Goal: Task Accomplishment & Management: Complete application form

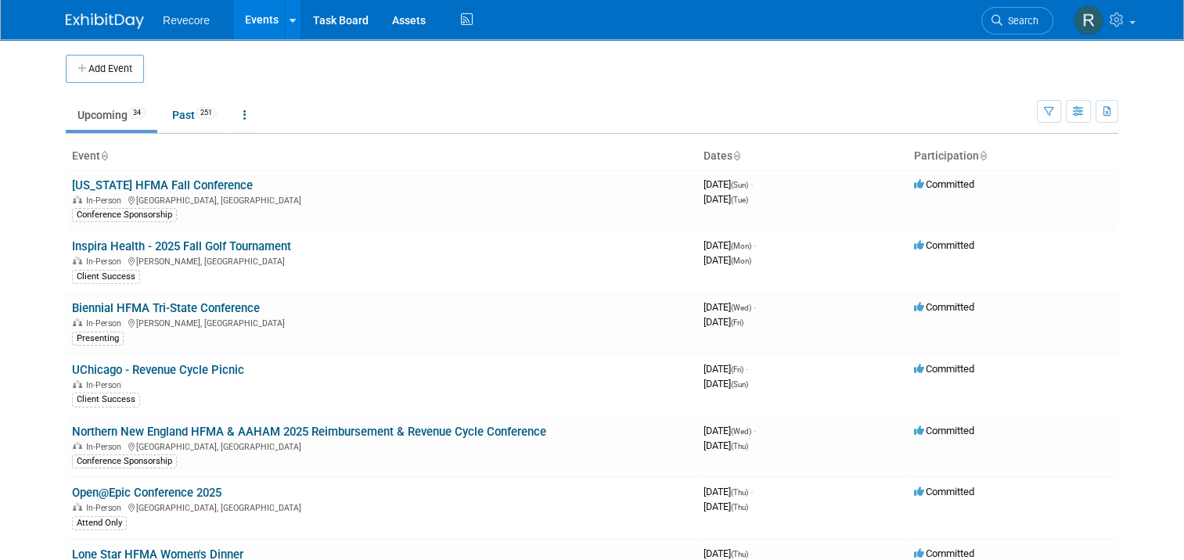
click at [41, 295] on body "Revecore Events Add Event Bulk Upload Events Shareable Event Boards Recently Vi…" at bounding box center [592, 280] width 1184 height 560
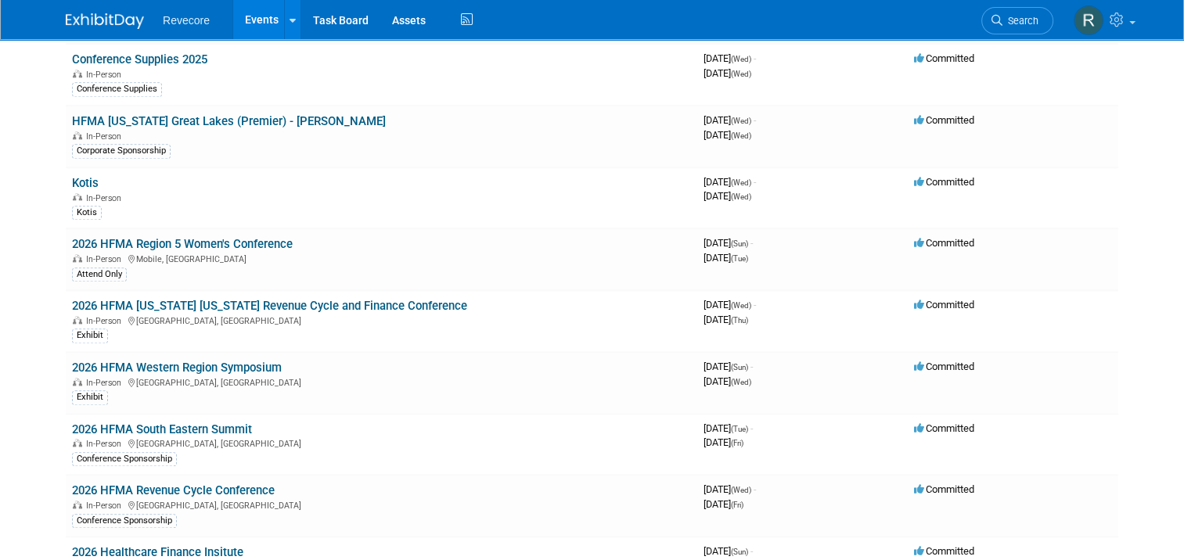
scroll to position [1555, 0]
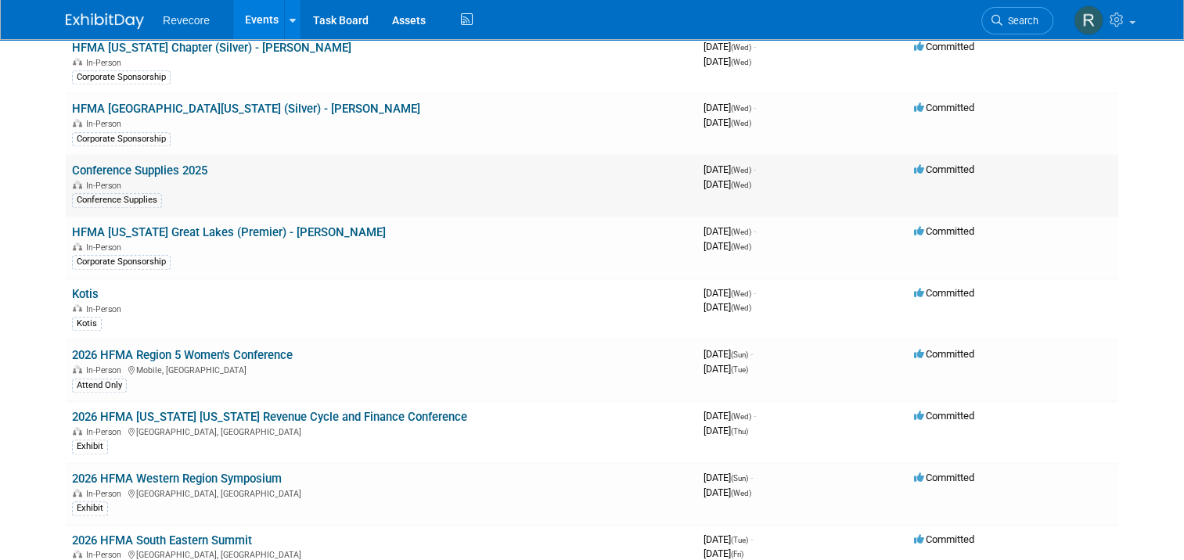
click at [160, 164] on link "Conference Supplies 2025" at bounding box center [139, 171] width 135 height 14
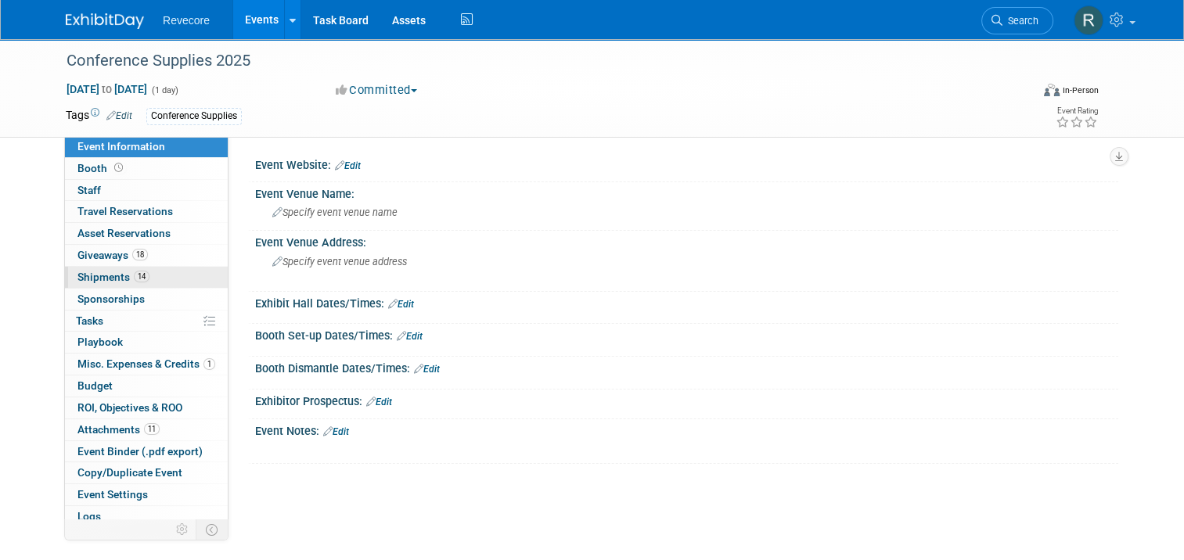
click at [150, 272] on link "14 Shipments 14" at bounding box center [146, 277] width 163 height 21
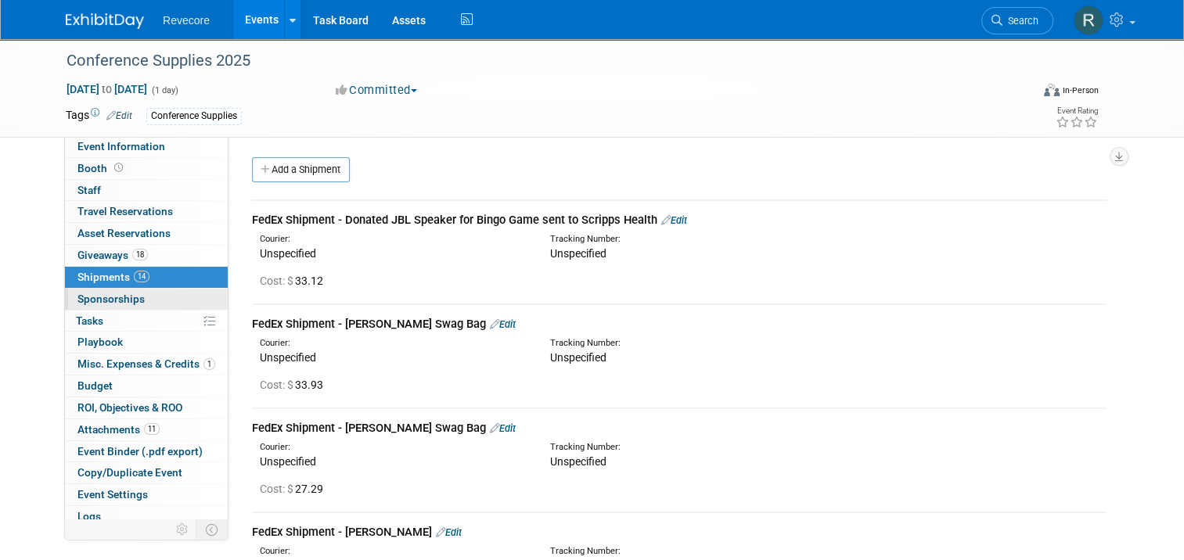
click at [139, 300] on link "0 Sponsorships 0" at bounding box center [146, 299] width 163 height 21
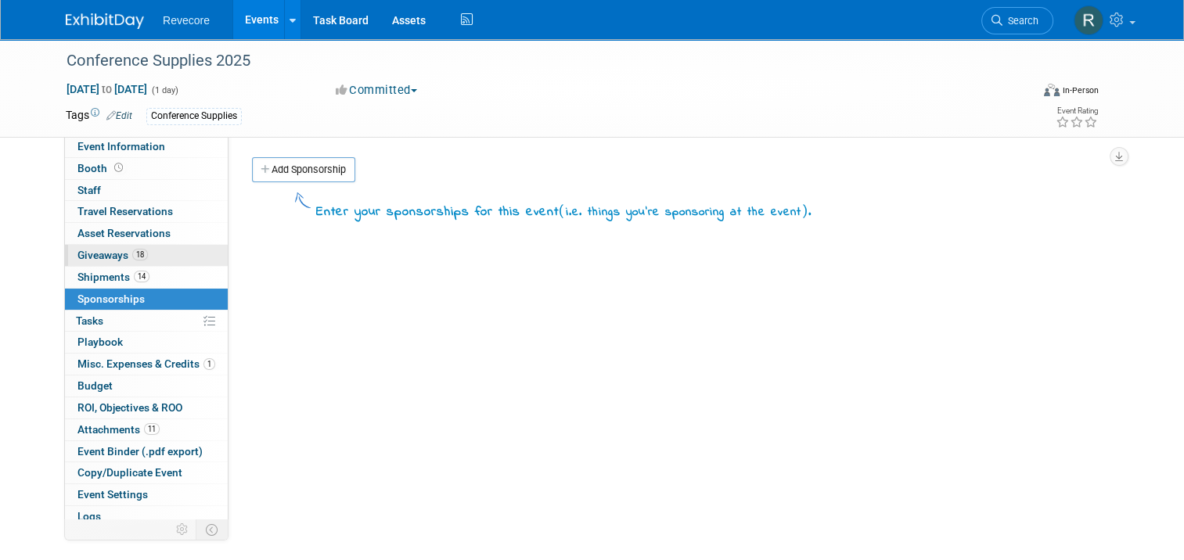
click at [151, 263] on link "18 Giveaways 18" at bounding box center [146, 255] width 163 height 21
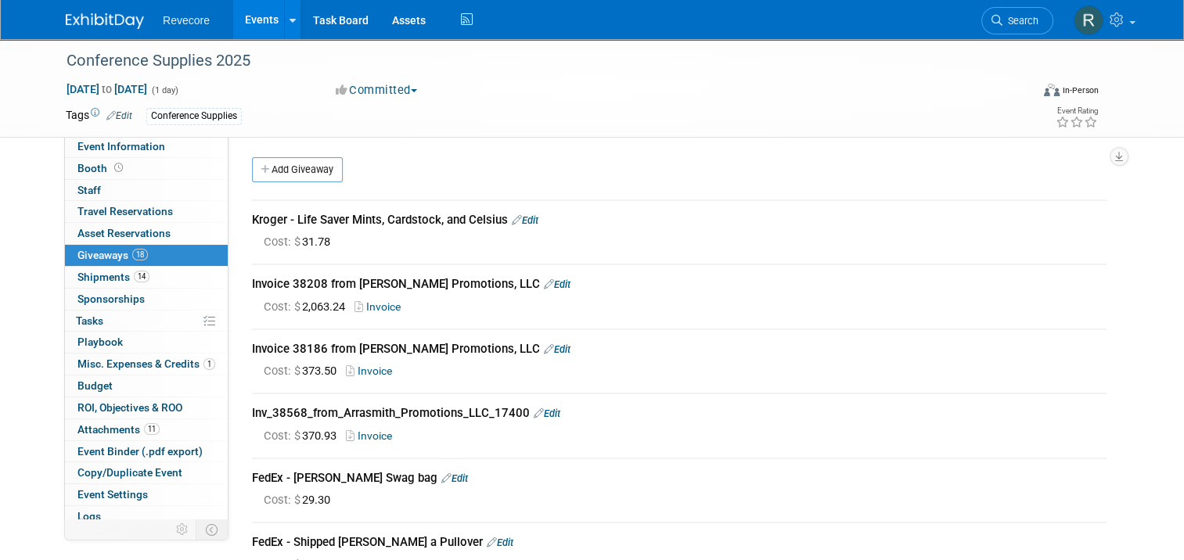
click at [343, 166] on div "Add Giveaway" at bounding box center [683, 171] width 870 height 29
click at [319, 168] on link "Add Giveaway" at bounding box center [297, 169] width 91 height 25
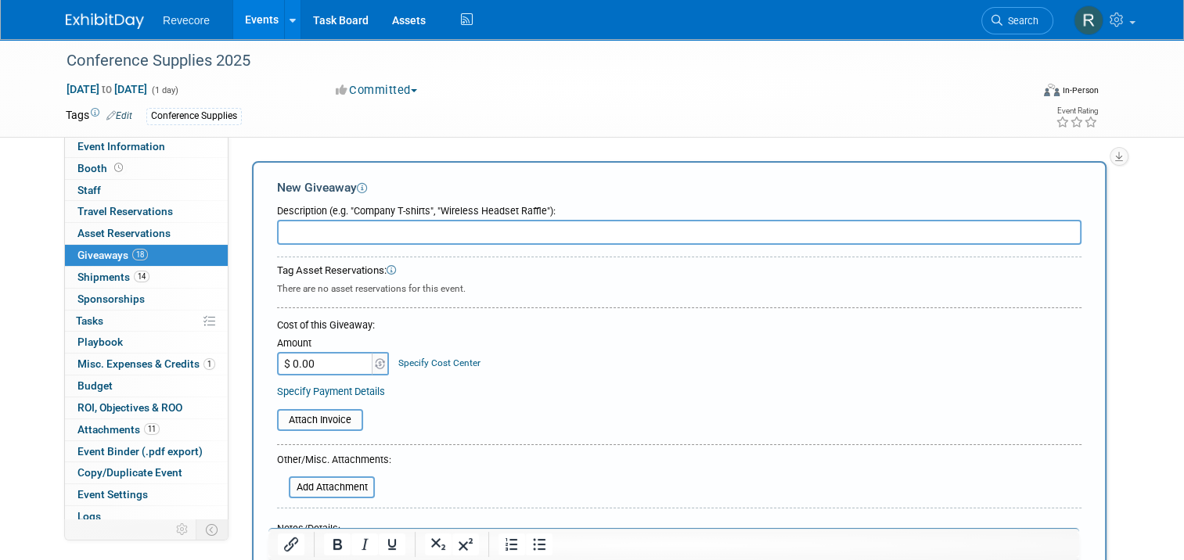
click at [499, 235] on input "text" at bounding box center [679, 232] width 805 height 25
paste input "Arrasmith Promotions: INVOICE-42401"
type input "Arrasmith Promotions: INVOICE-42401"
click at [344, 356] on input "$ 0.00" at bounding box center [326, 363] width 98 height 23
paste input "text"
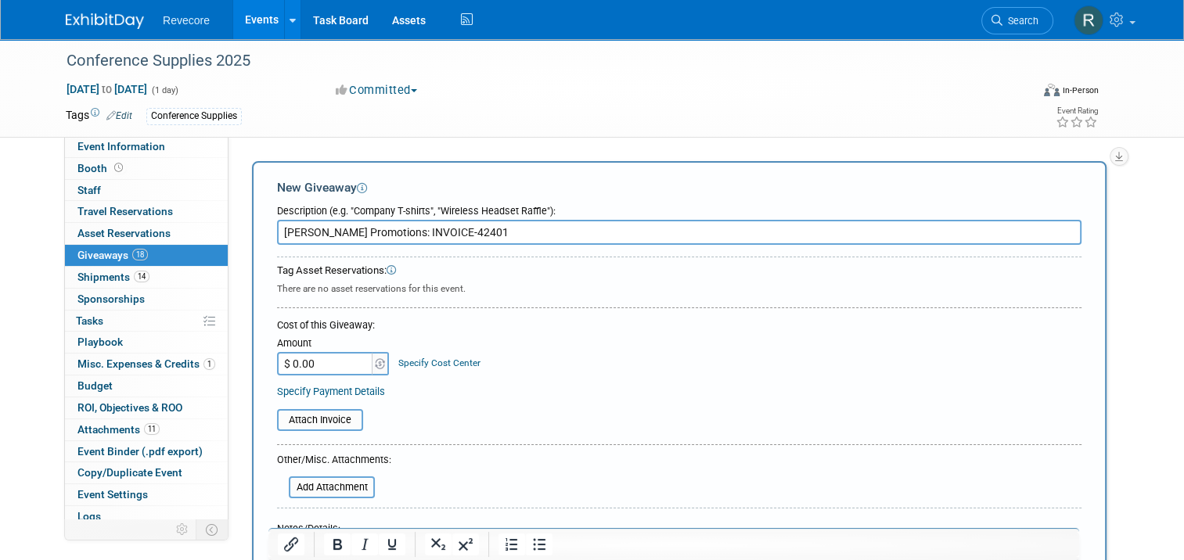
click at [344, 357] on input "$ 0.00" at bounding box center [326, 363] width 98 height 23
type input "$"
click at [326, 364] on input "$ 0.00" at bounding box center [326, 363] width 98 height 23
paste input "2"
click at [341, 362] on input "$ 0.00" at bounding box center [326, 363] width 98 height 23
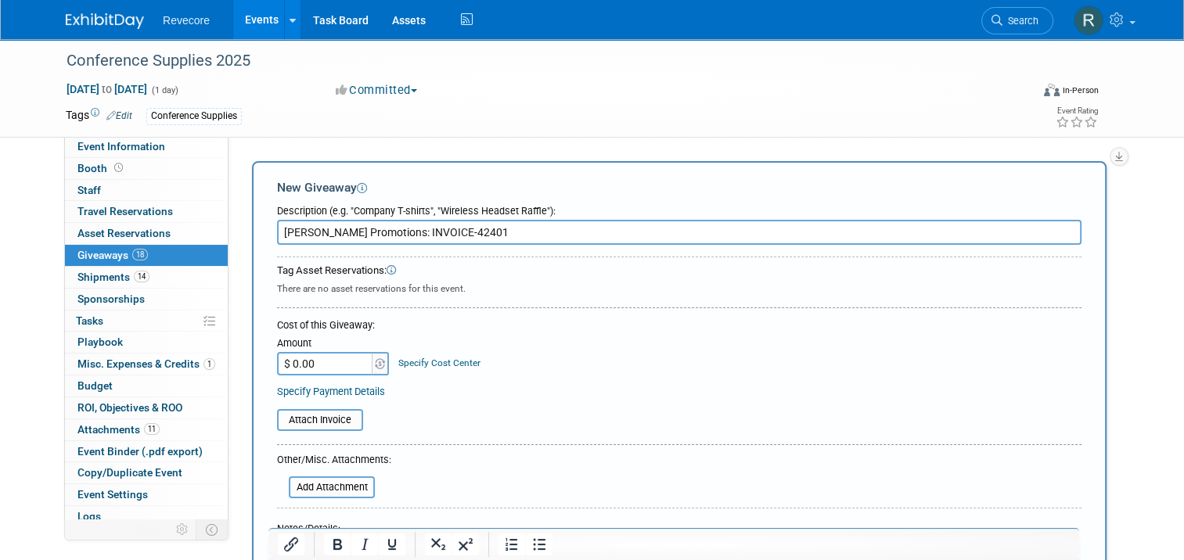
click at [341, 362] on input "$ 0.00" at bounding box center [326, 363] width 98 height 23
type input "$ 2,157.34"
click at [717, 319] on div "Cost of this Giveaway:" at bounding box center [679, 326] width 805 height 14
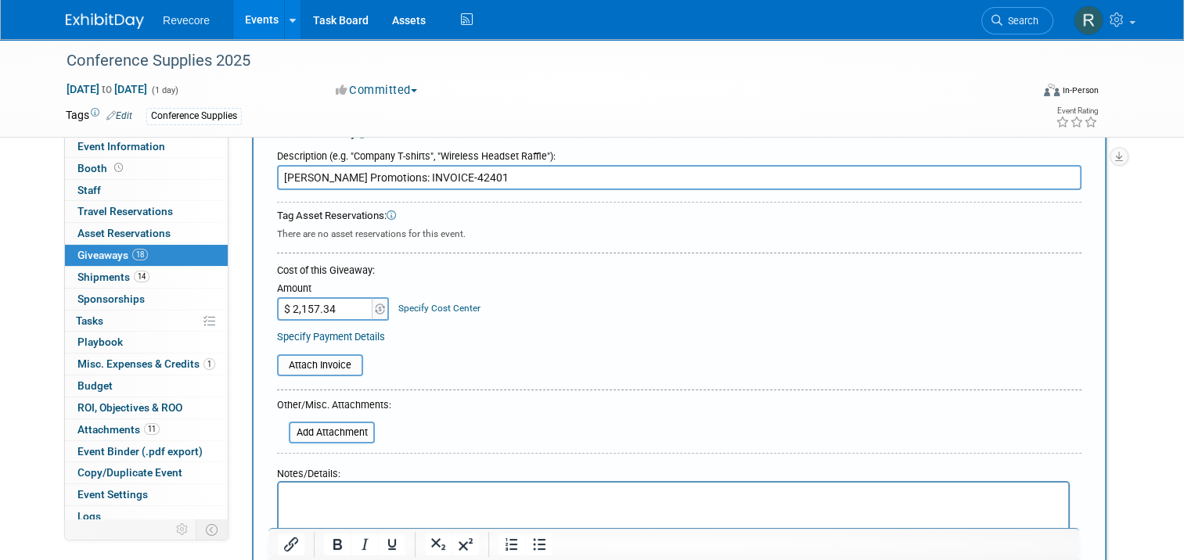
scroll to position [78, 0]
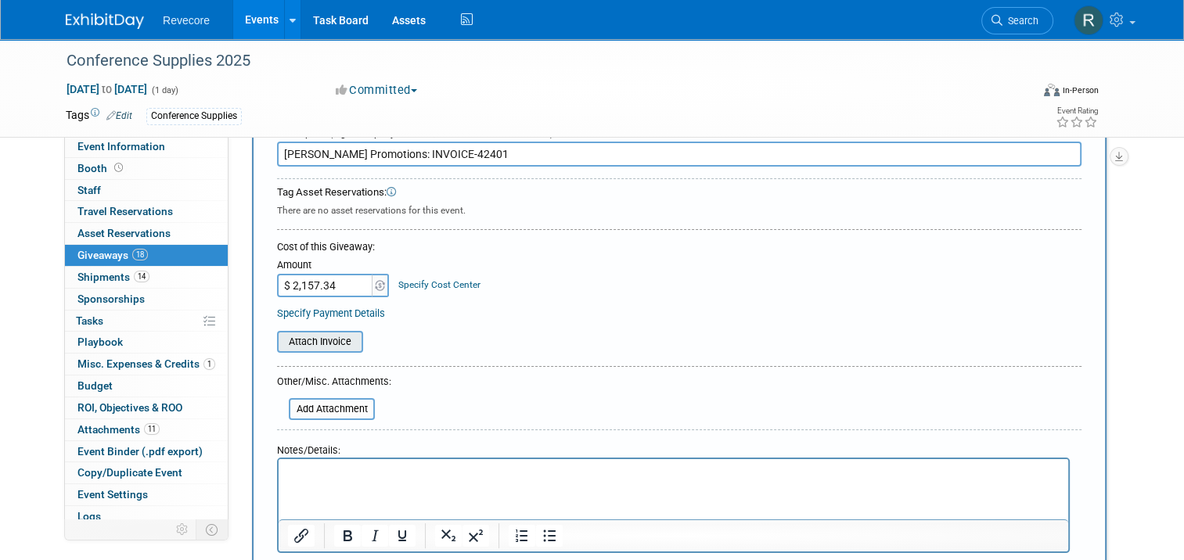
click at [323, 344] on input "file" at bounding box center [268, 342] width 186 height 19
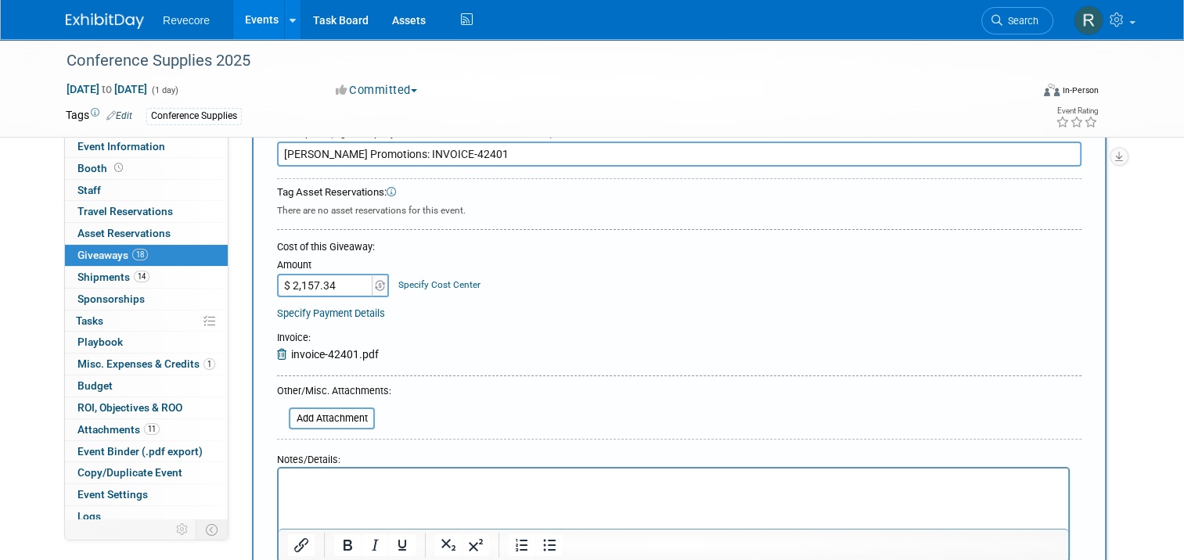
scroll to position [391, 0]
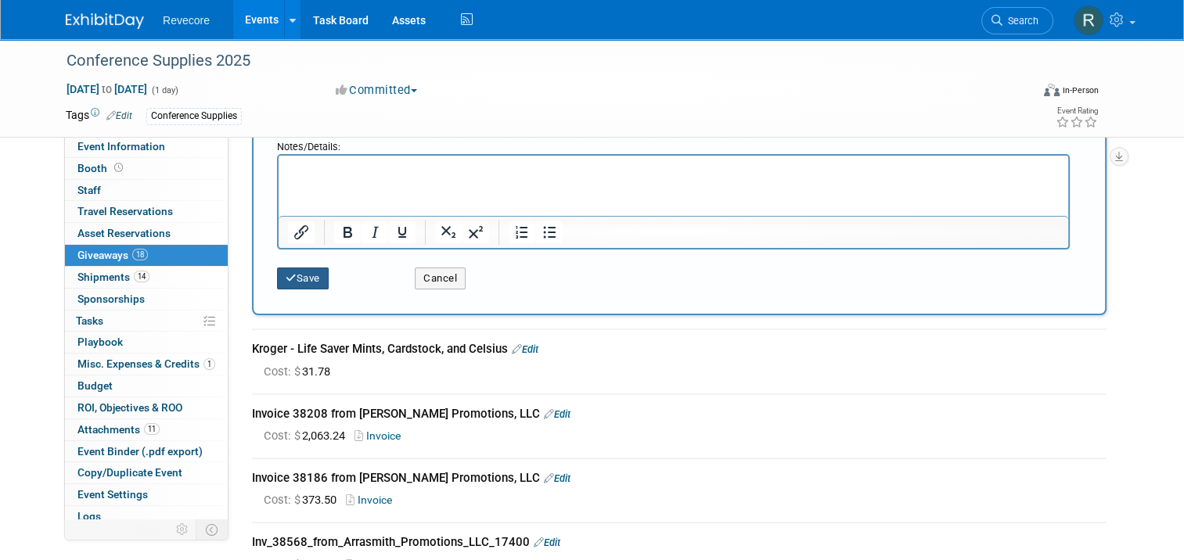
click at [311, 283] on button "Save" at bounding box center [303, 279] width 52 height 22
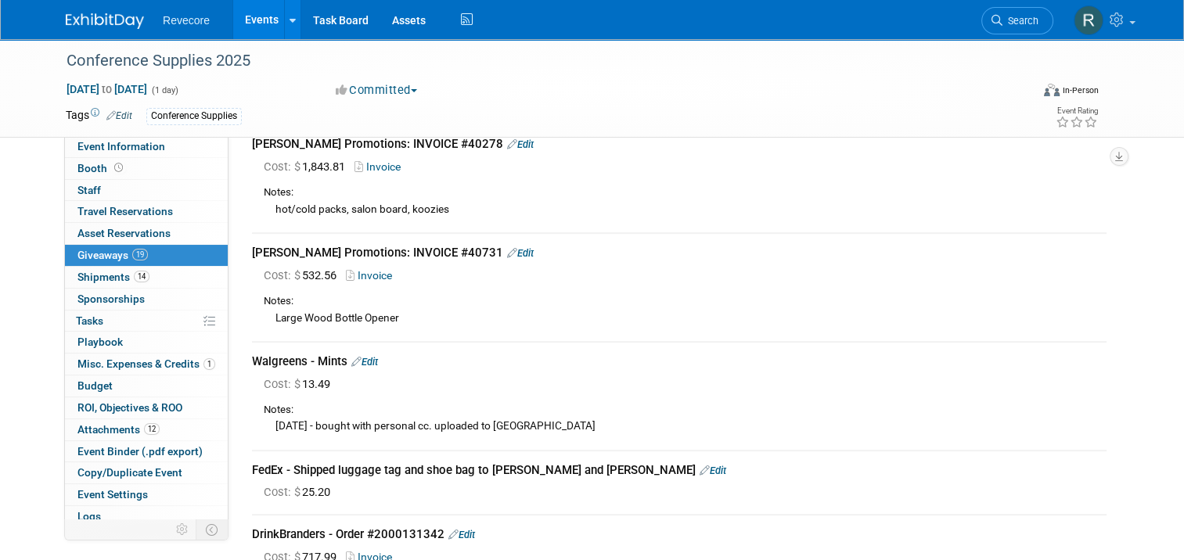
scroll to position [626, 0]
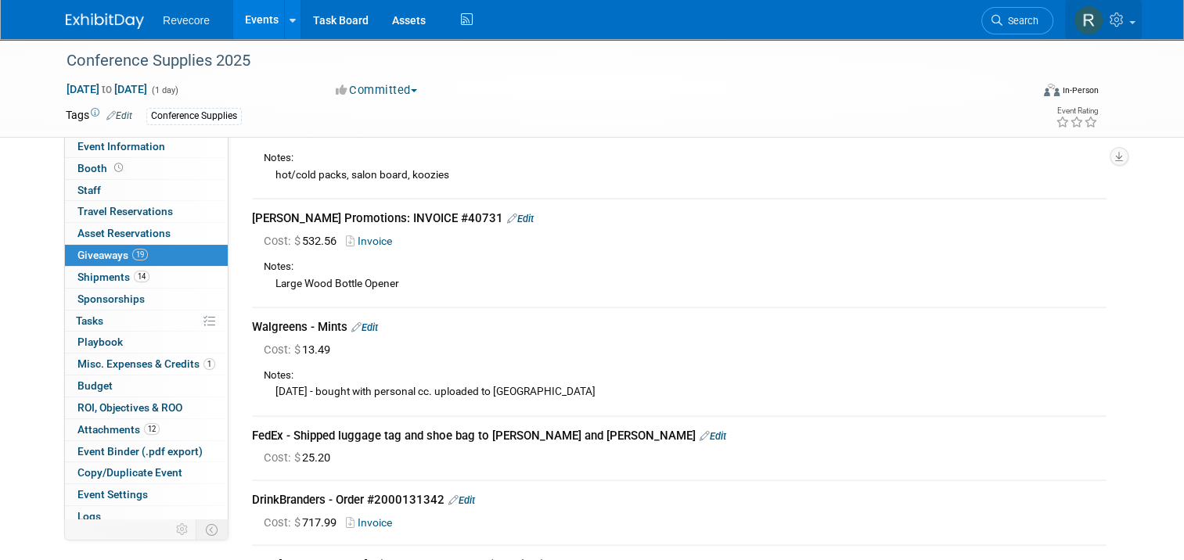
click at [1141, 34] on link at bounding box center [1103, 19] width 77 height 39
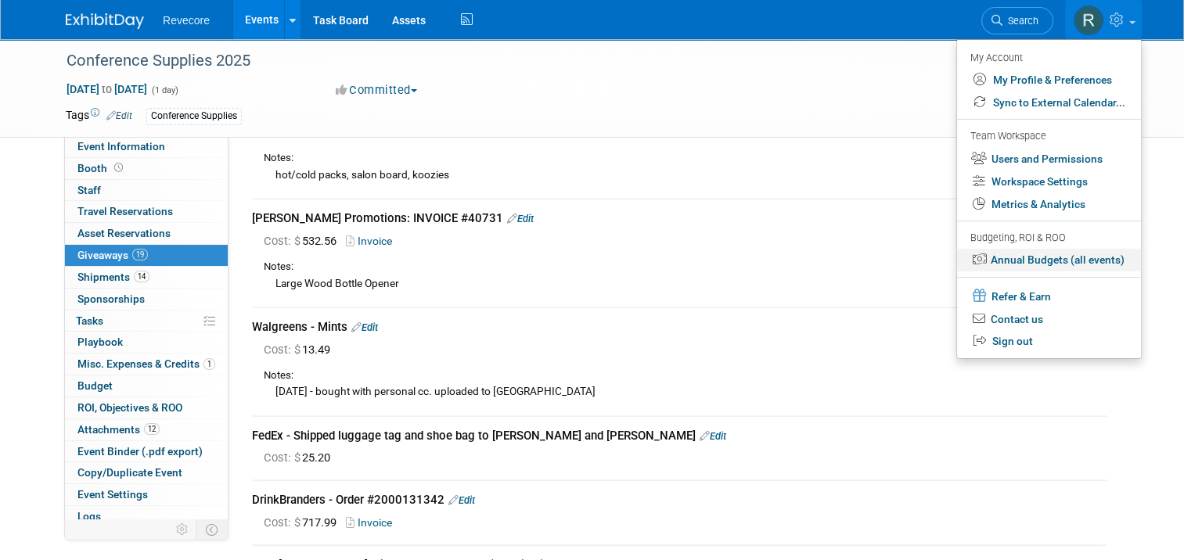
click at [1095, 257] on link "Annual Budgets (all events)" at bounding box center [1049, 260] width 184 height 23
